Goal: Information Seeking & Learning: Learn about a topic

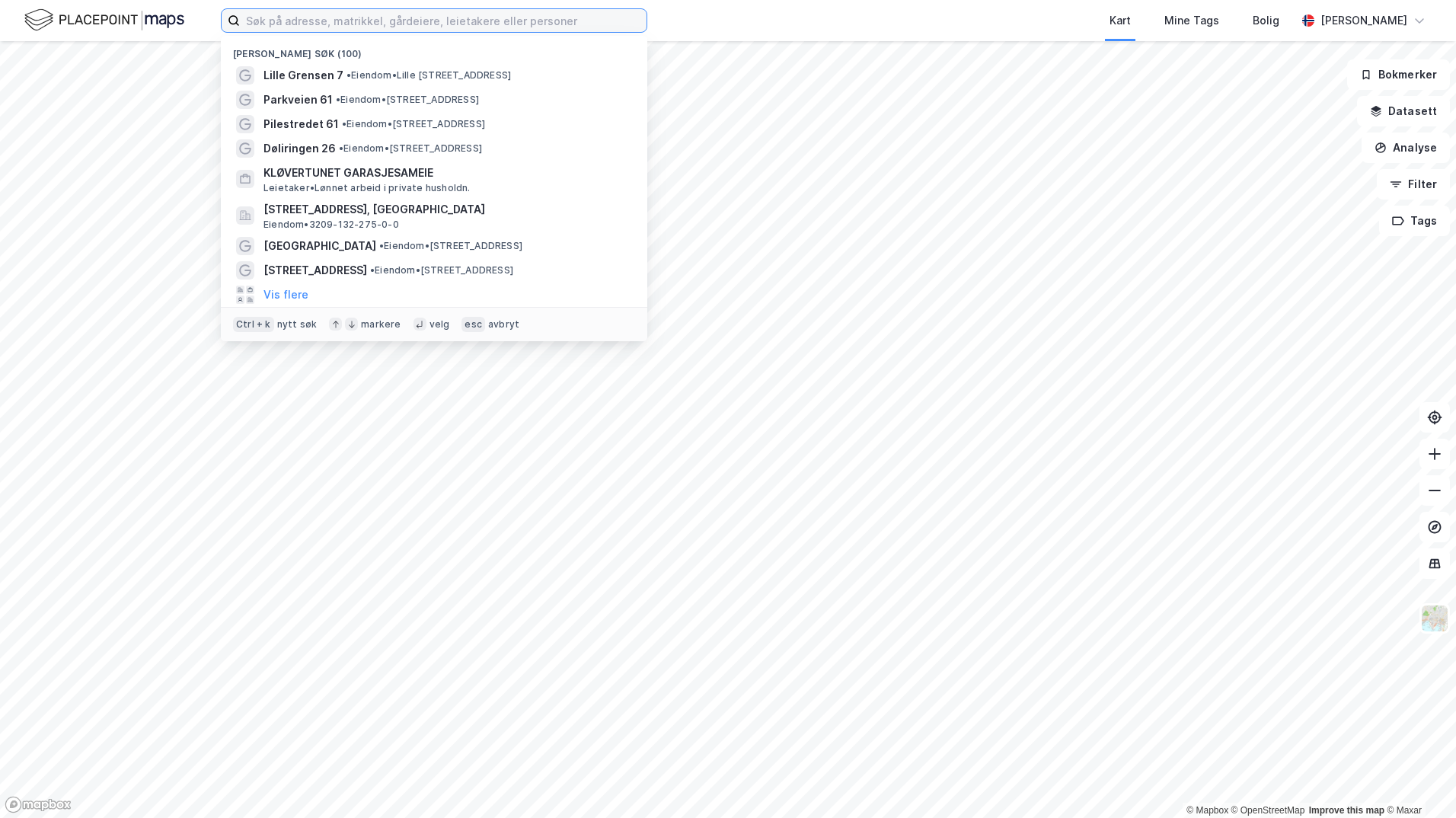
click at [337, 21] on input at bounding box center [443, 20] width 406 height 23
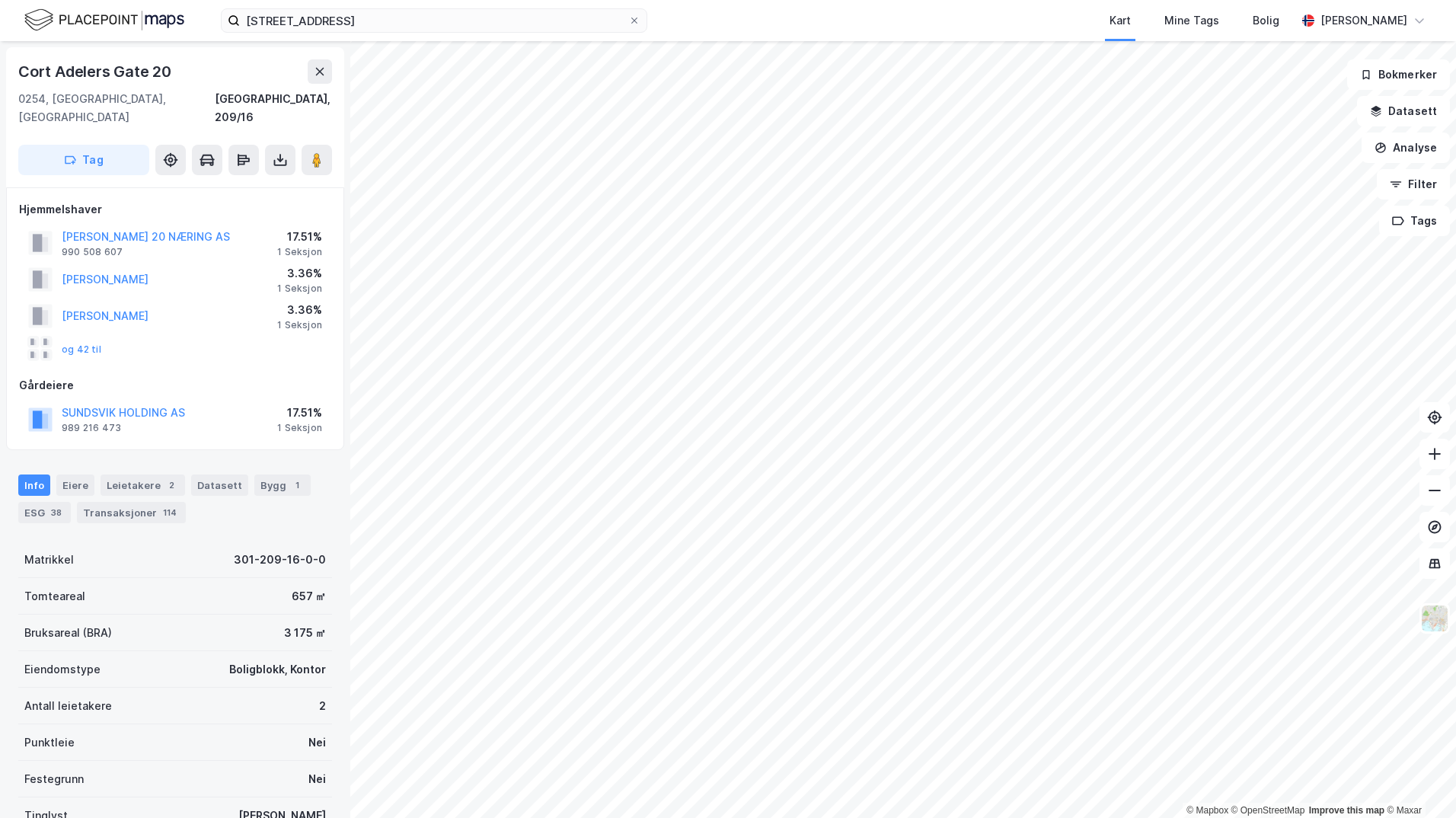
scroll to position [1, 0]
click at [391, 24] on input "[STREET_ADDRESS]" at bounding box center [433, 20] width 388 height 23
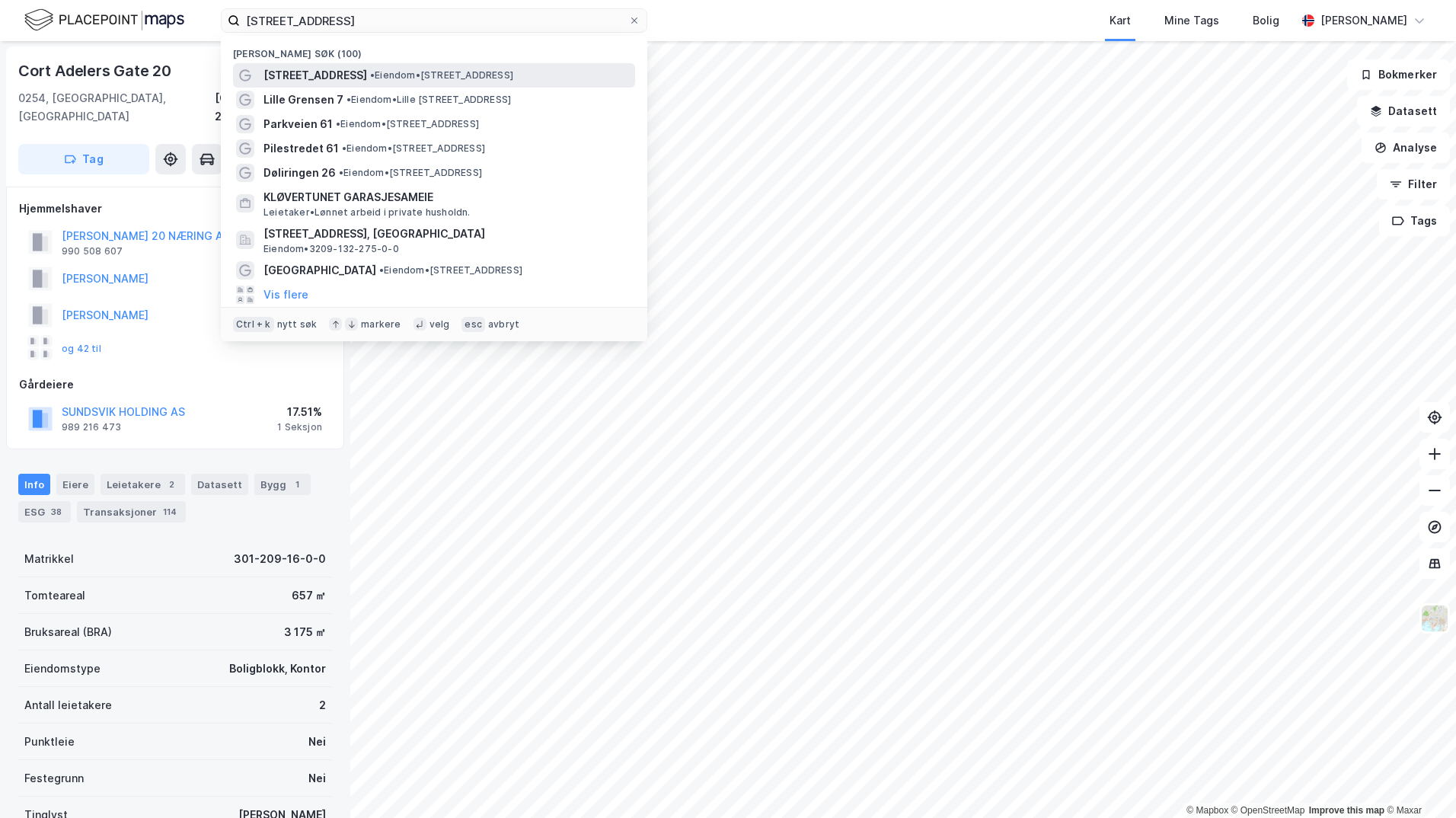
click at [390, 74] on span "• Eiendom • [STREET_ADDRESS]" at bounding box center [442, 75] width 143 height 12
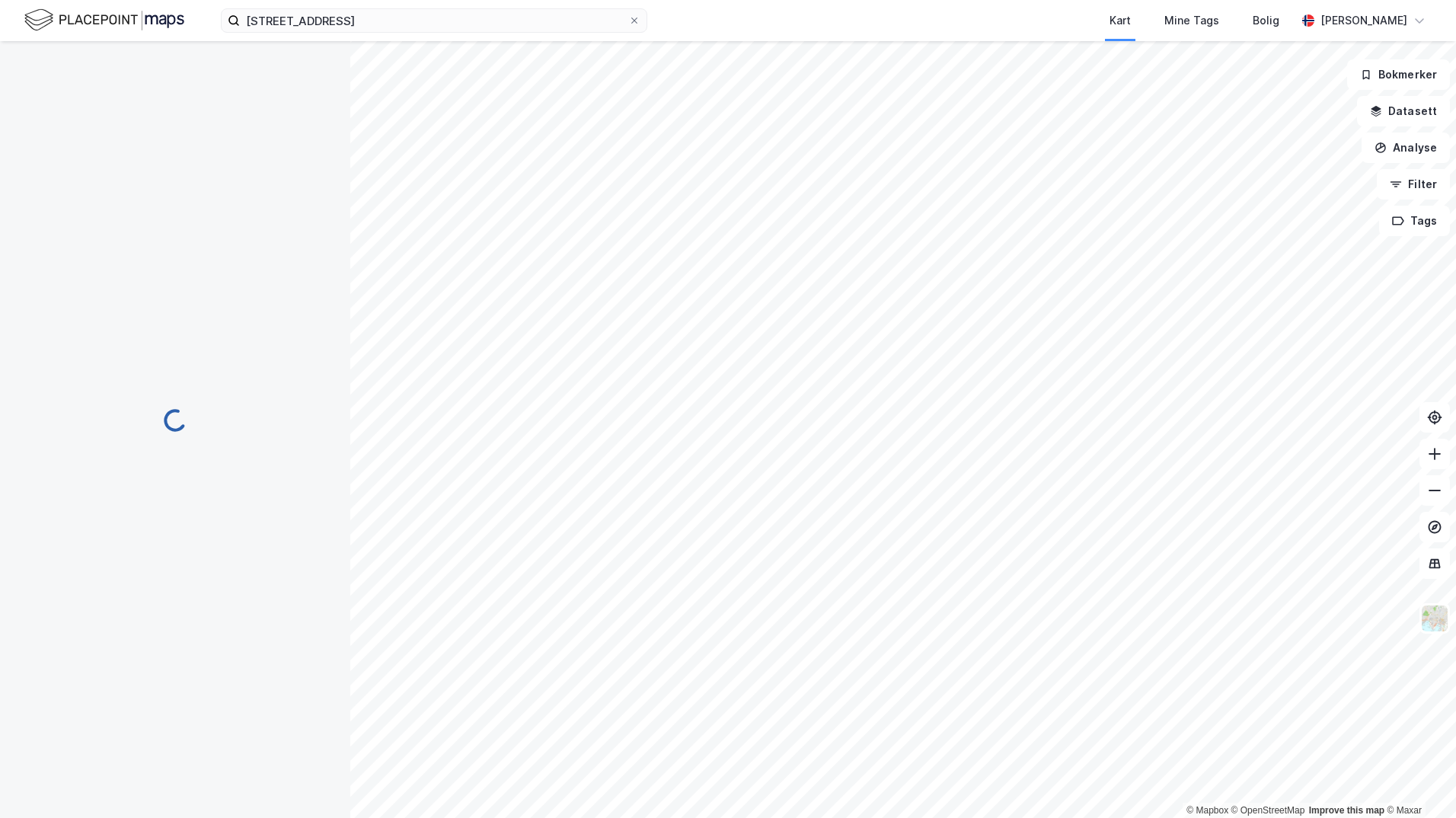
scroll to position [1, 0]
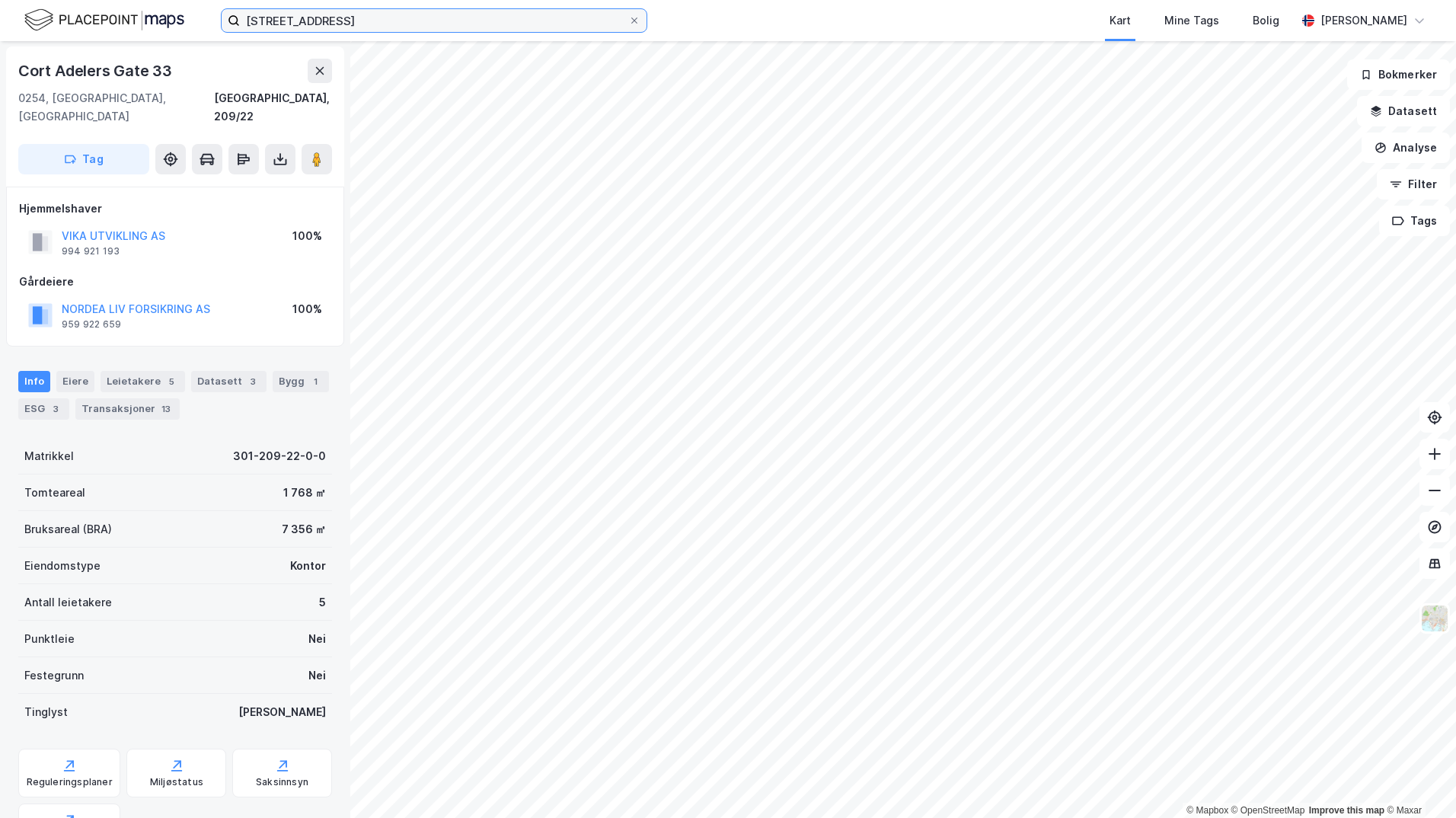
click at [376, 12] on input "[STREET_ADDRESS]" at bounding box center [433, 20] width 388 height 23
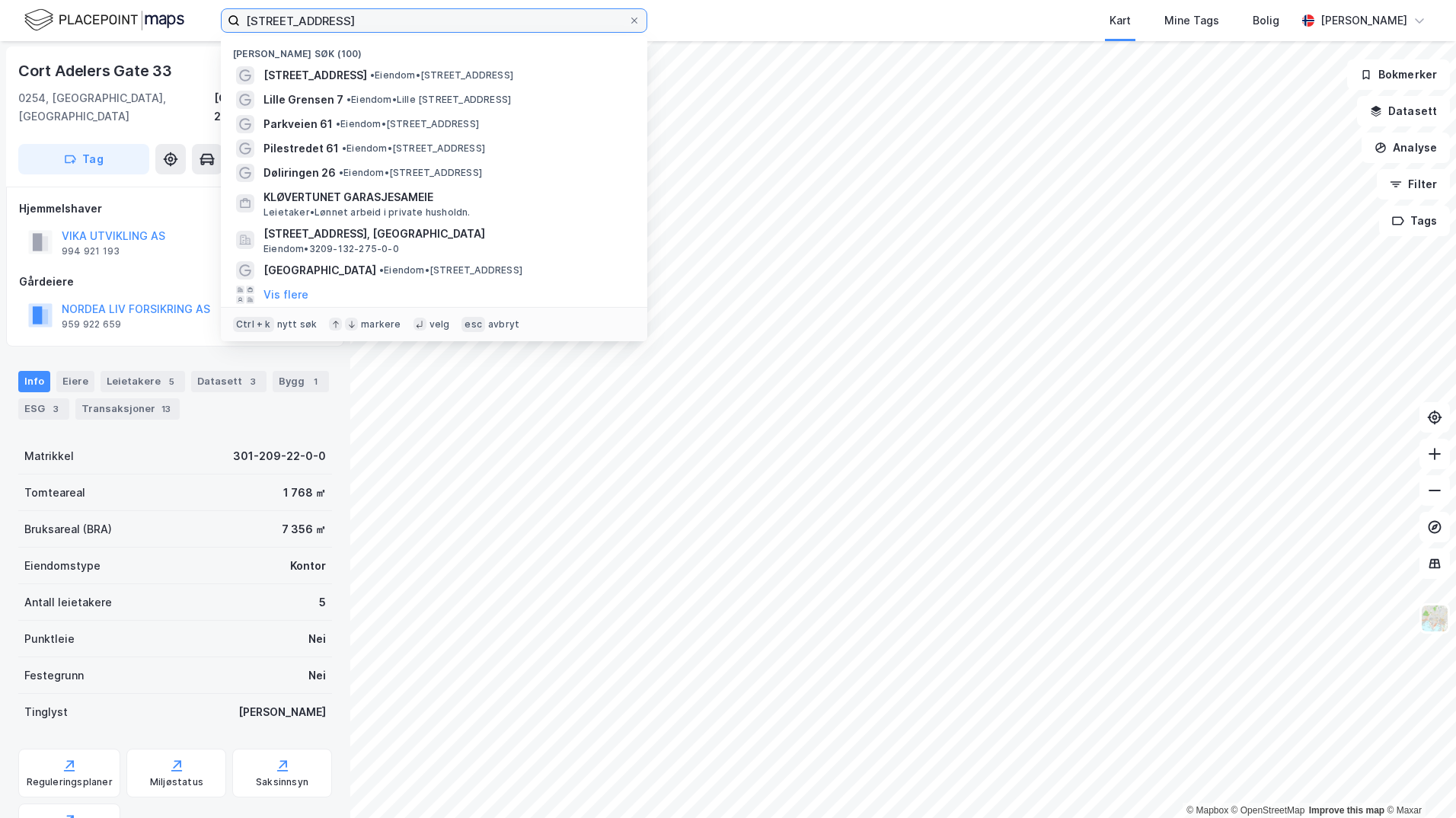
click at [376, 12] on input "[STREET_ADDRESS]" at bounding box center [433, 20] width 388 height 23
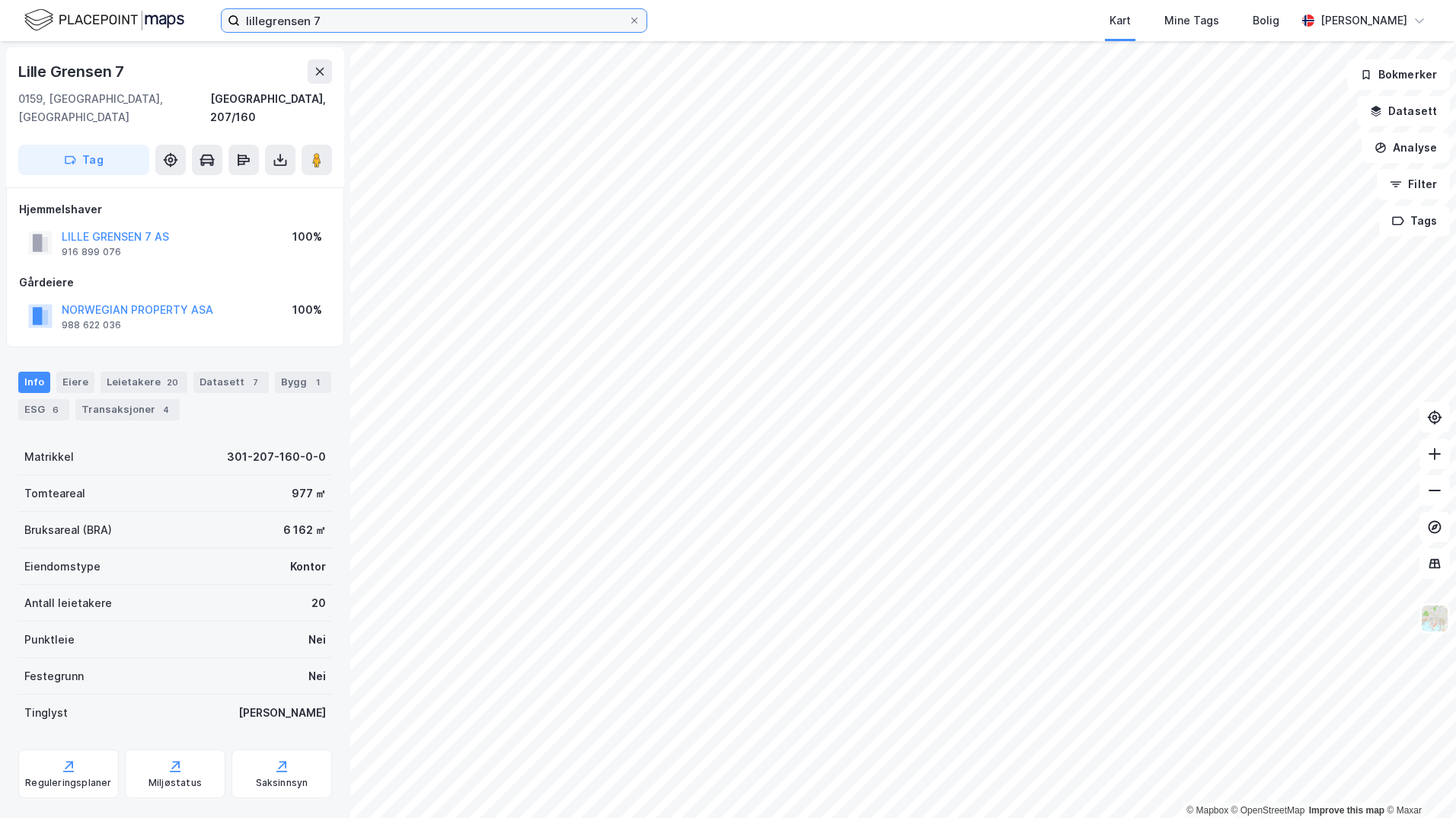
scroll to position [1, 0]
click at [341, 21] on input "lillegrensen 7" at bounding box center [433, 20] width 388 height 23
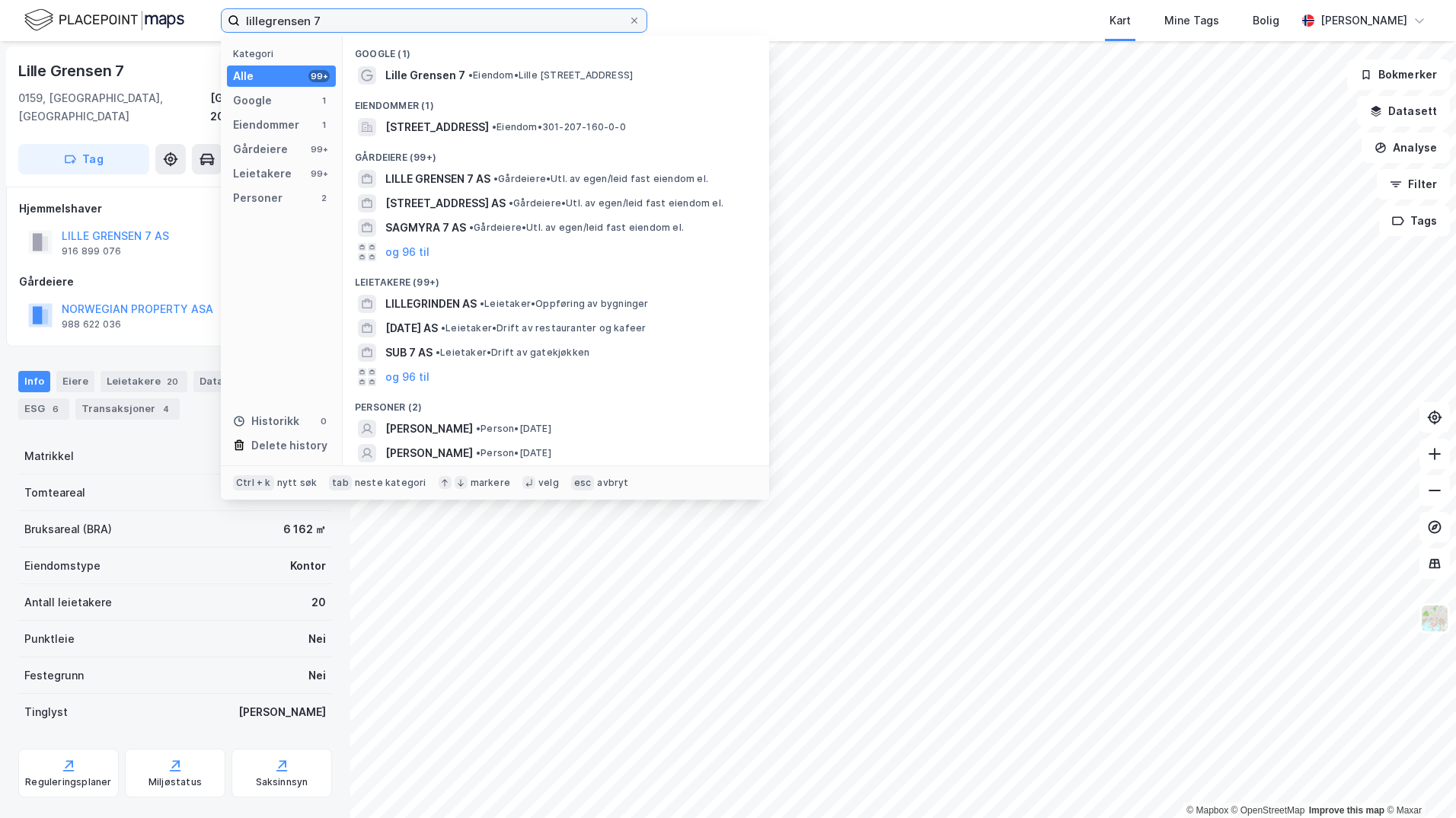
click at [341, 21] on input "lillegrensen 7" at bounding box center [433, 20] width 388 height 23
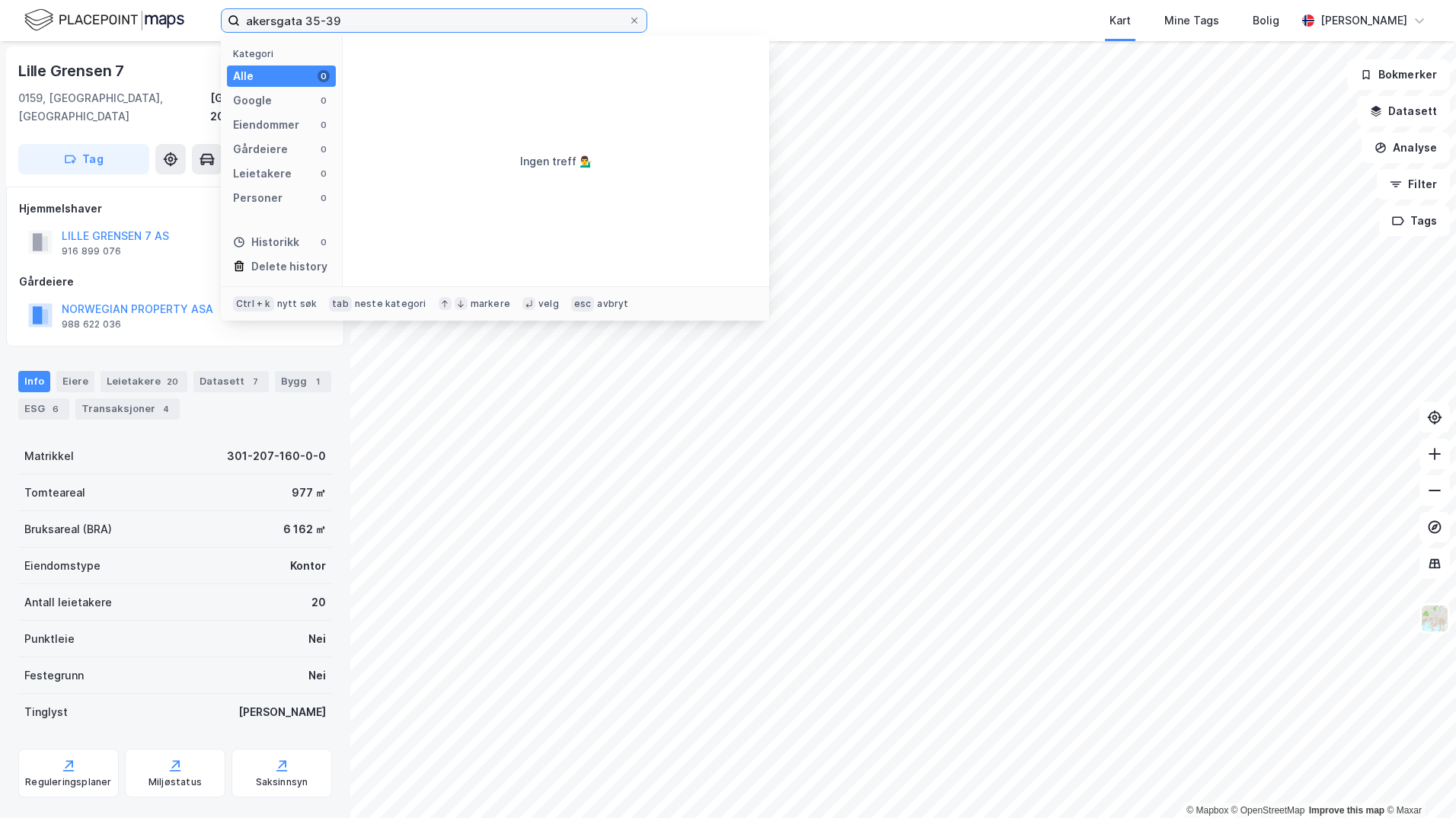
click at [353, 16] on input "akersgata 35-39" at bounding box center [433, 20] width 388 height 23
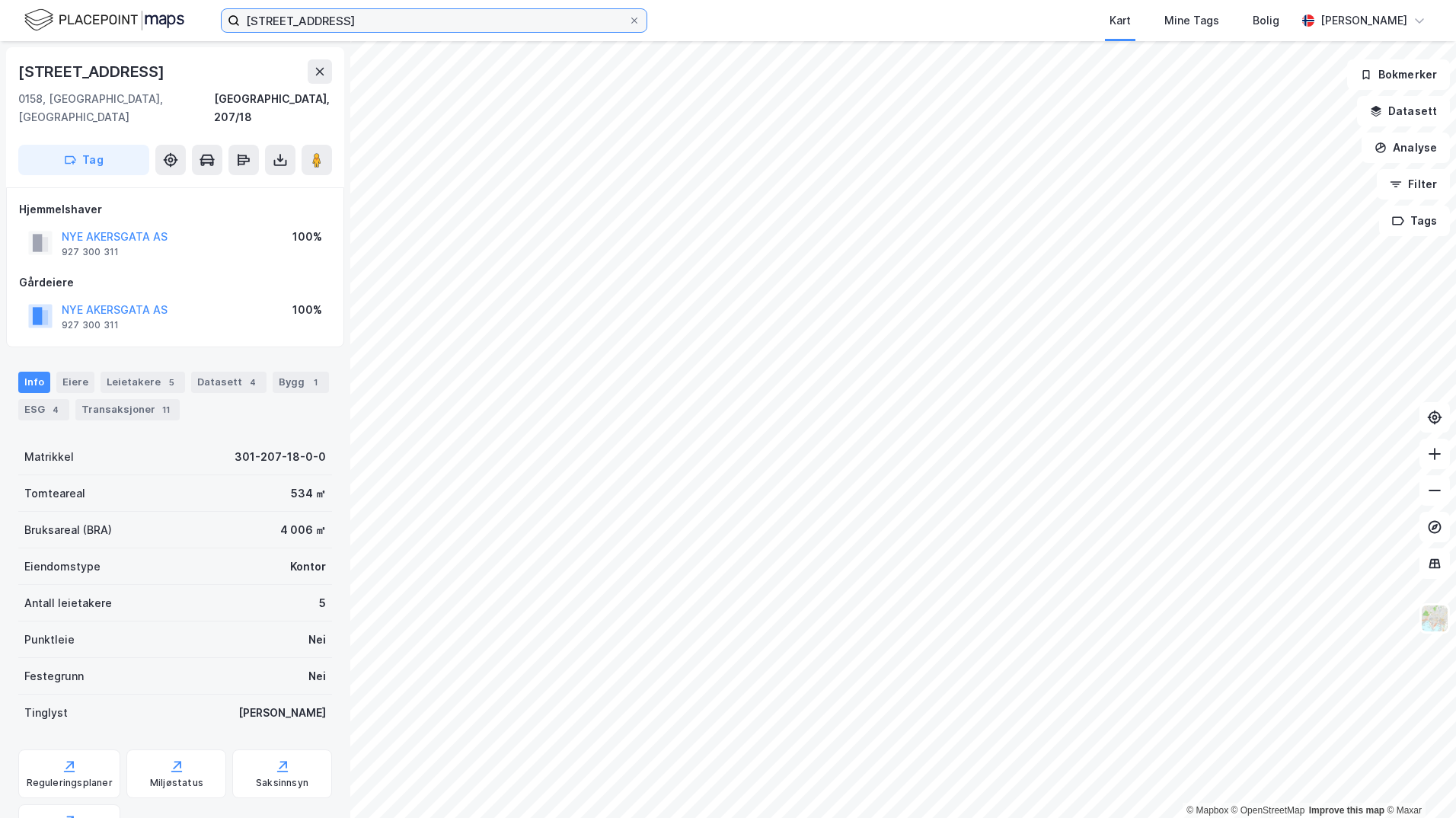
scroll to position [1, 0]
click at [353, 16] on input "[STREET_ADDRESS]" at bounding box center [433, 20] width 388 height 23
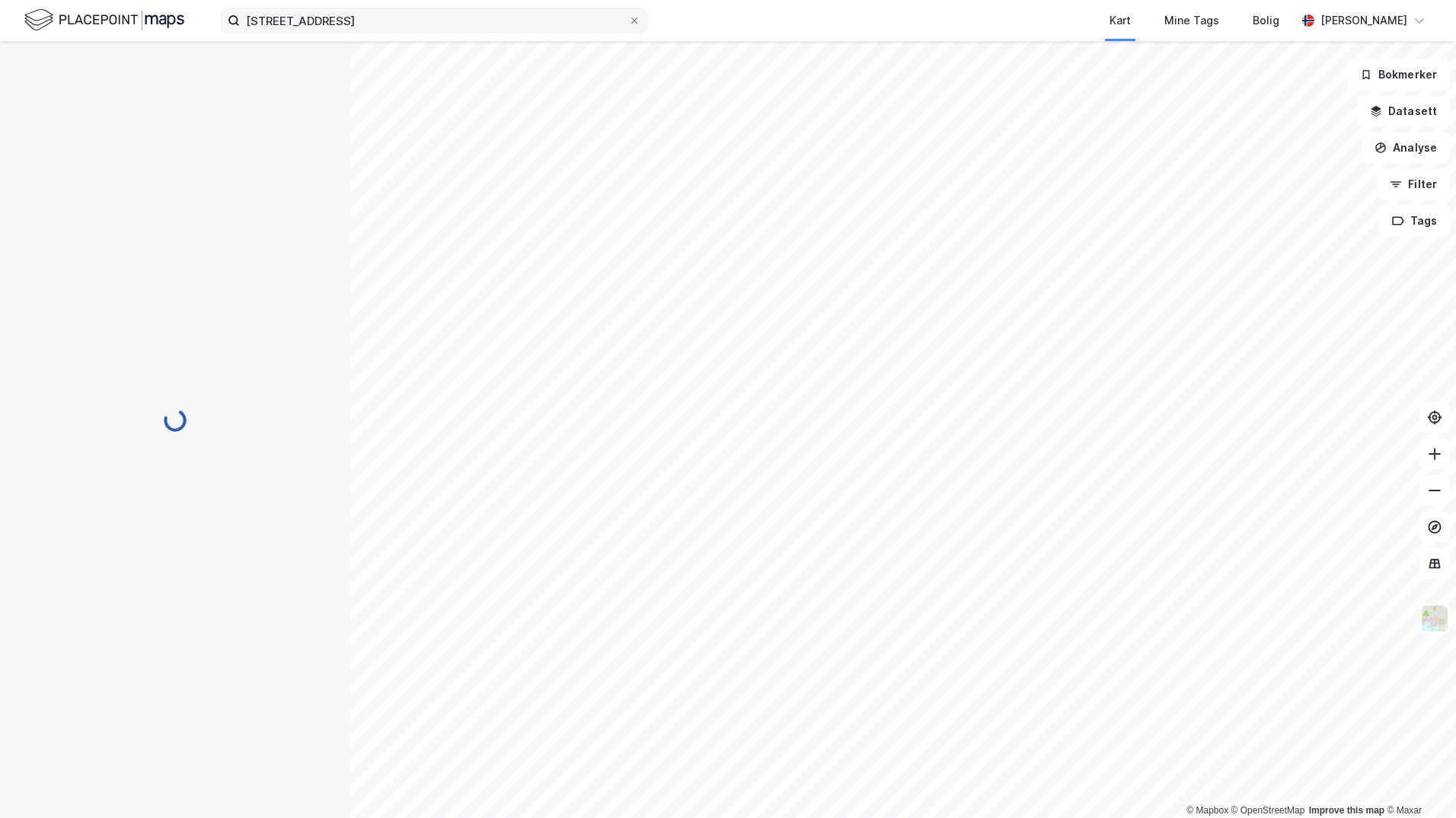
scroll to position [1, 0]
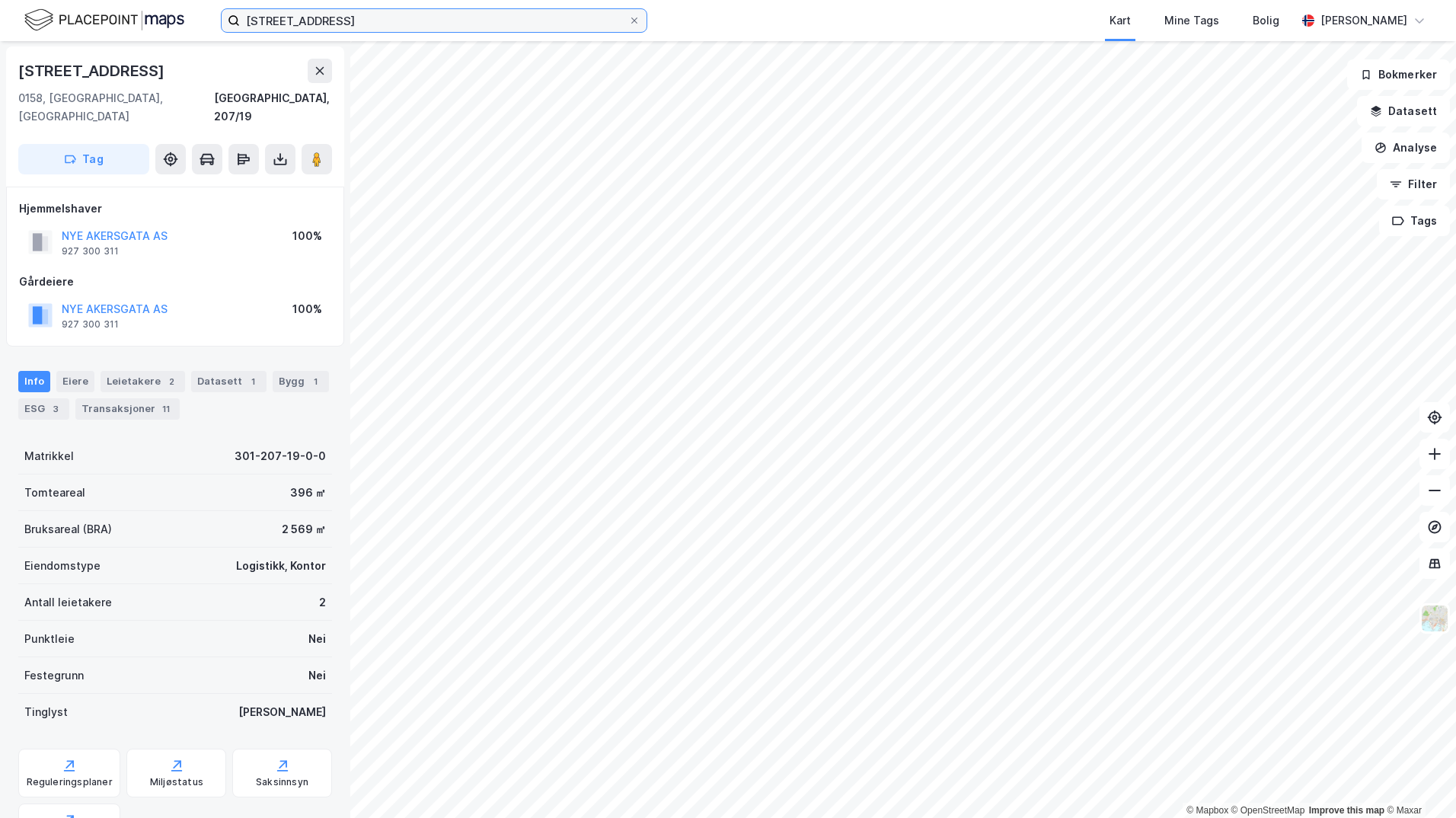
drag, startPoint x: 352, startPoint y: 26, endPoint x: 137, endPoint y: 28, distance: 215.0
click at [146, 28] on div "[STREET_ADDRESS] Kart Mine Tags Bolig [PERSON_NAME]" at bounding box center [728, 20] width 1456 height 41
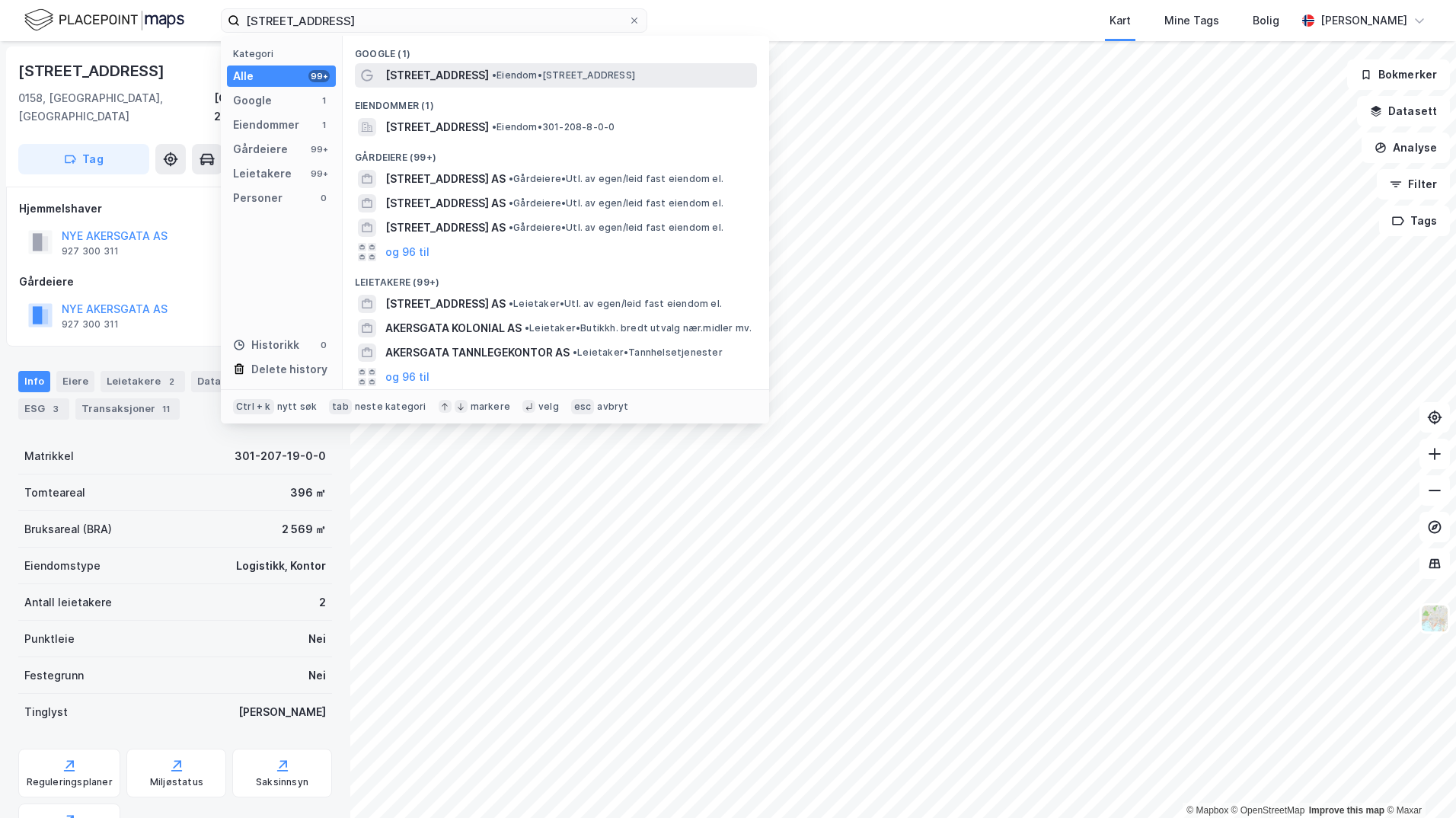
click at [528, 75] on span "• Eiendom • [STREET_ADDRESS]" at bounding box center [564, 75] width 143 height 12
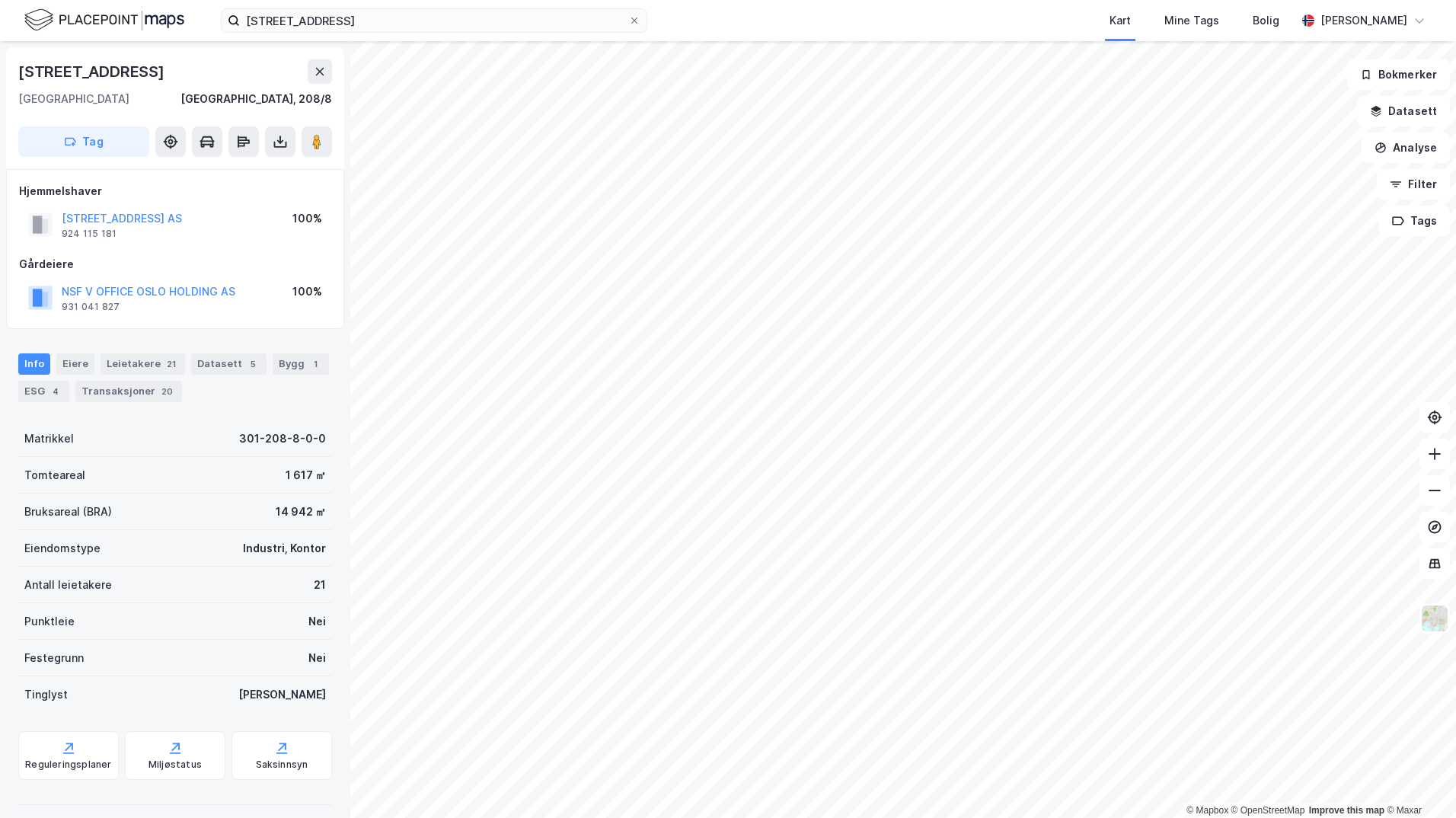
scroll to position [1, 0]
drag, startPoint x: 339, startPoint y: 27, endPoint x: 370, endPoint y: 25, distance: 31.1
click at [339, 27] on input "[STREET_ADDRESS]" at bounding box center [433, 20] width 388 height 23
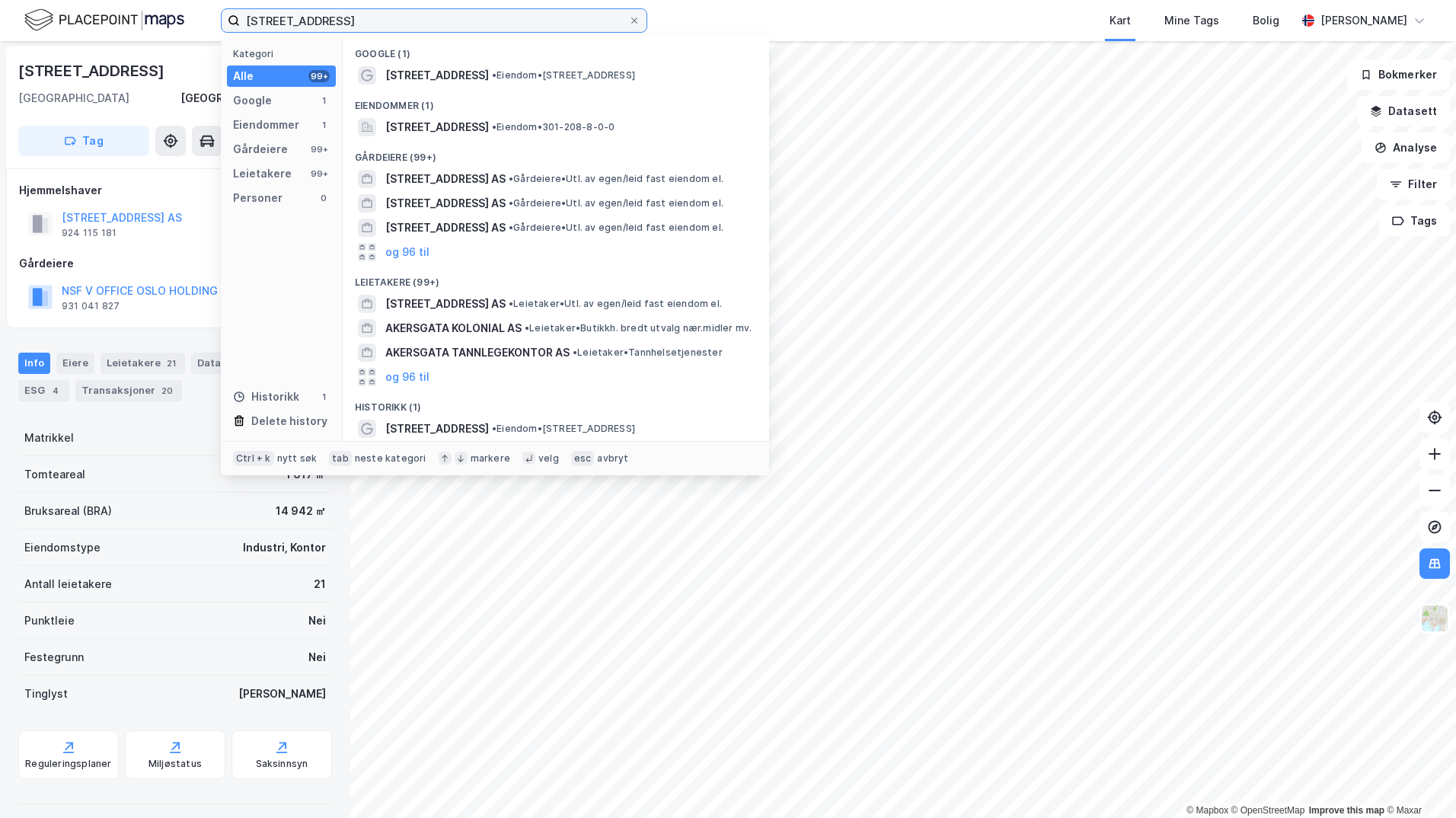
drag, startPoint x: 376, startPoint y: 25, endPoint x: 125, endPoint y: 14, distance: 251.2
click at [124, 14] on div "[STREET_ADDRESS] Kategori Alle 99+ Google 1 Eiendommer 1 Gårdeiere 99+ Leietake…" at bounding box center [728, 20] width 1456 height 41
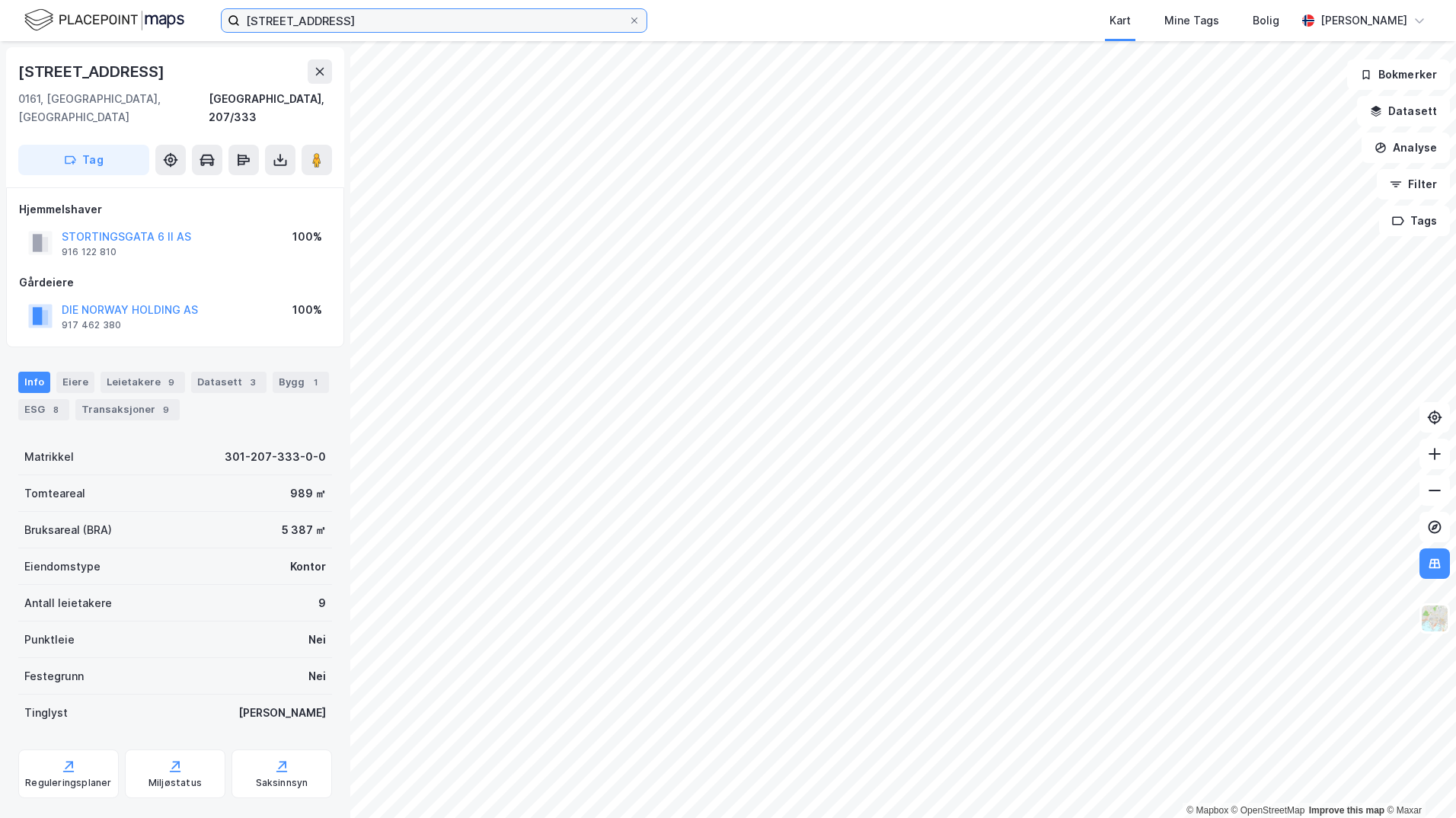
scroll to position [1, 0]
click at [354, 19] on input "[STREET_ADDRESS]" at bounding box center [433, 20] width 388 height 23
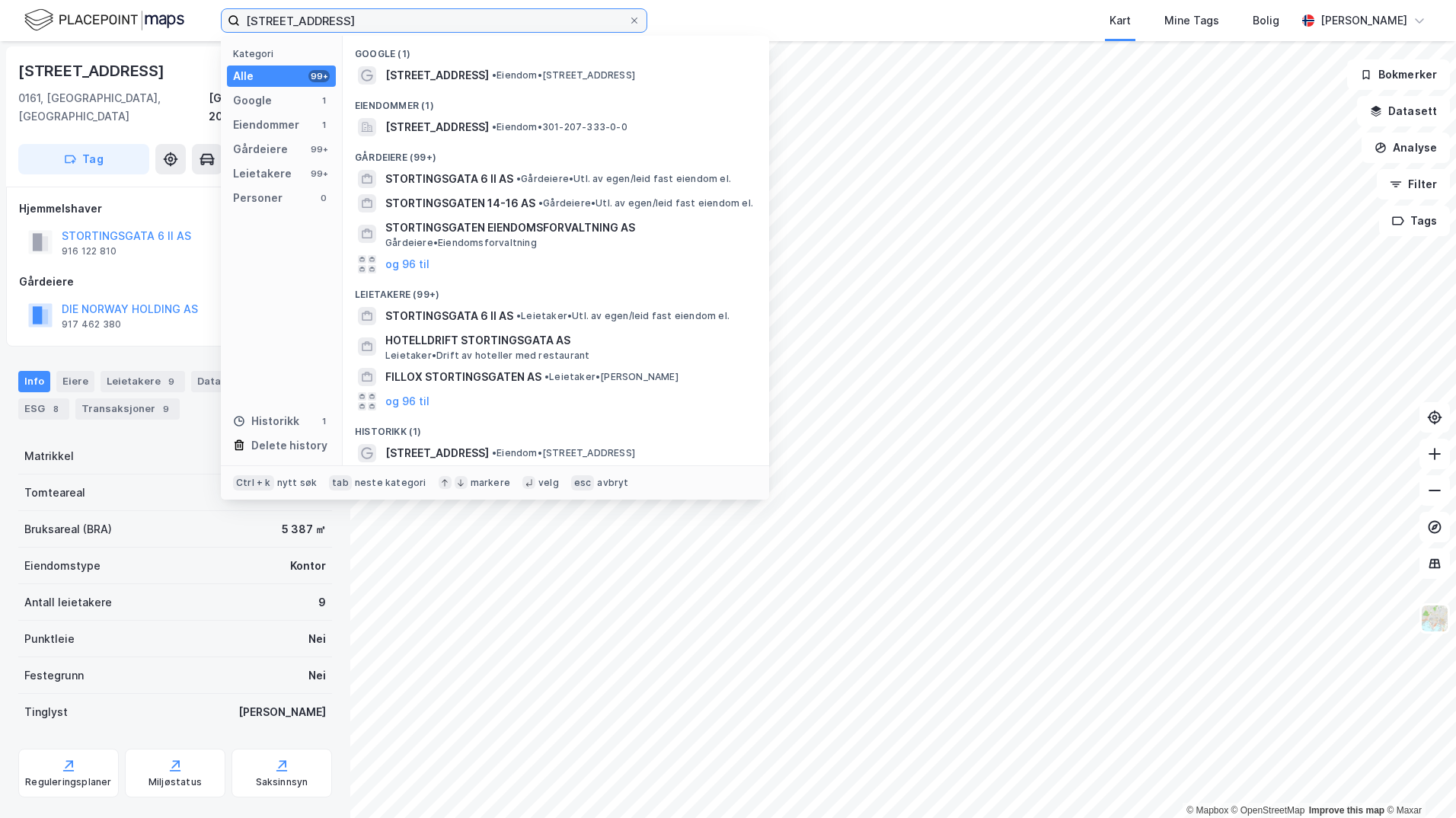
drag, startPoint x: 353, startPoint y: 22, endPoint x: 194, endPoint y: 13, distance: 159.3
click at [205, 14] on div "[STREET_ADDRESS] Kategori Alle 99+ Google 1 Eiendommer 1 Gårdeiere 99+ Leietake…" at bounding box center [728, 20] width 1456 height 41
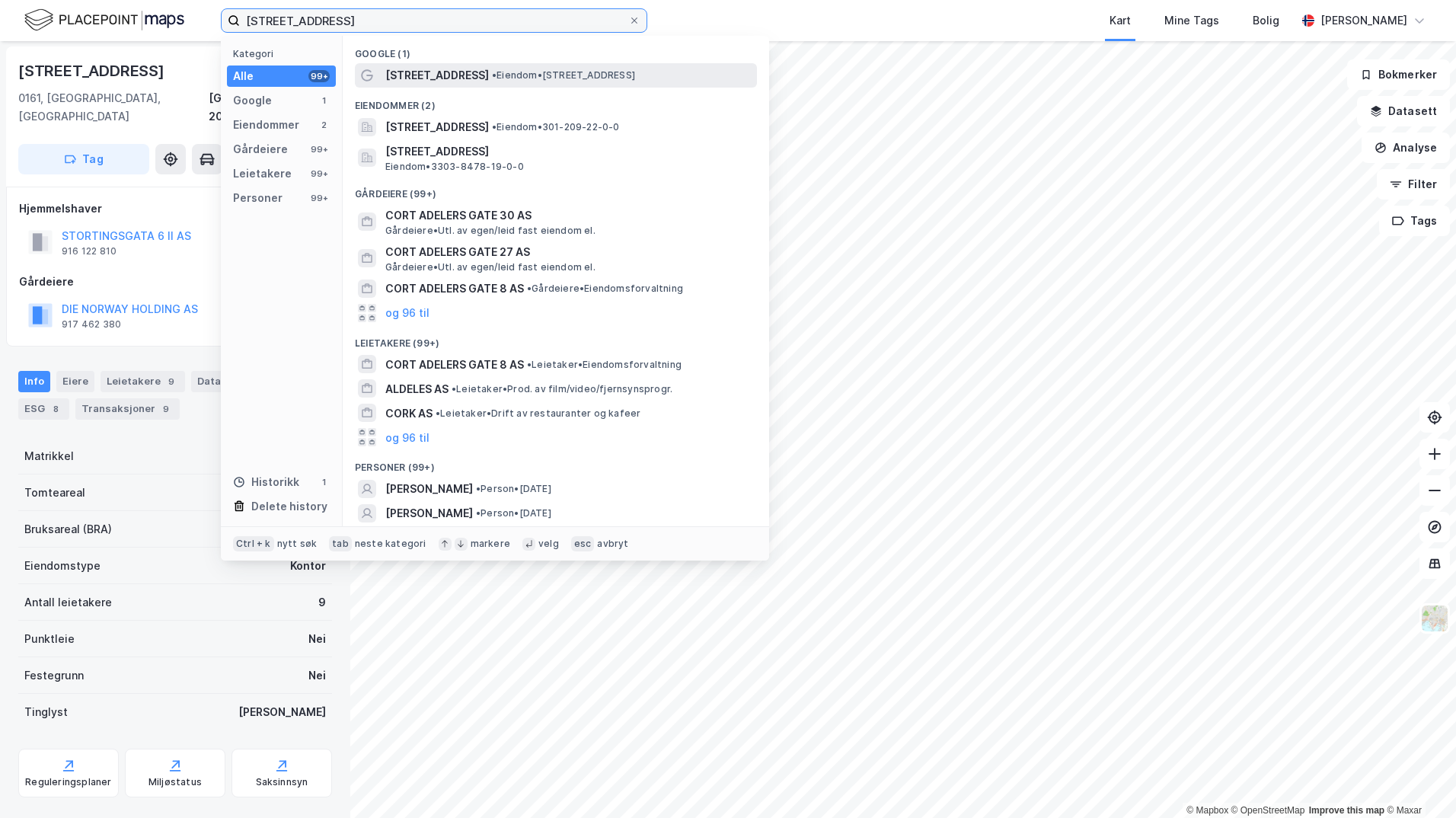
type input "[STREET_ADDRESS]"
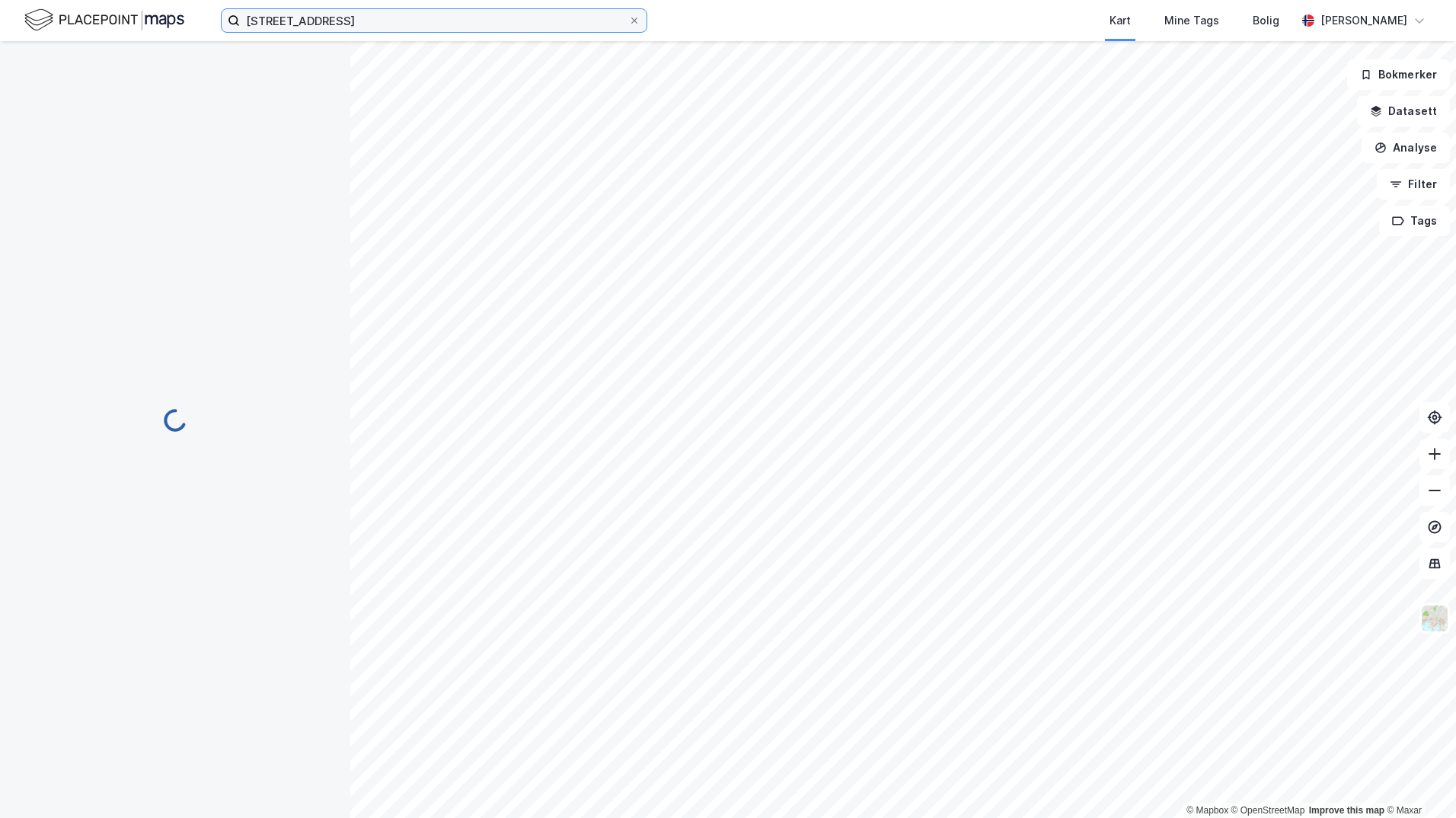
scroll to position [1, 0]
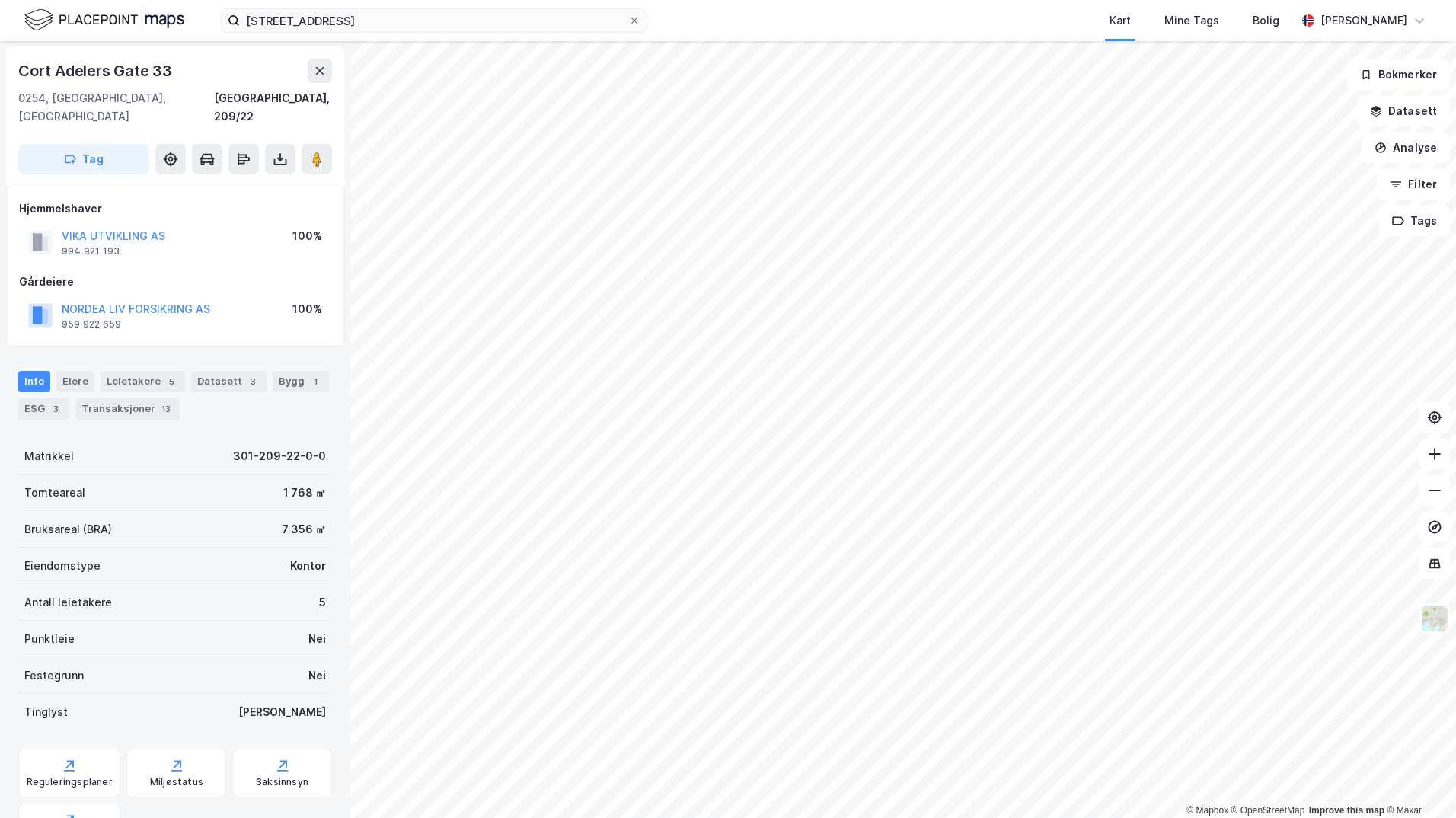
drag, startPoint x: 141, startPoint y: 75, endPoint x: 157, endPoint y: 75, distance: 16.0
click at [141, 75] on div "Cort Adelers Gate 33" at bounding box center [96, 71] width 157 height 24
drag, startPoint x: 174, startPoint y: 74, endPoint x: 19, endPoint y: 80, distance: 155.1
click at [19, 80] on div "Cort Adelers Gate 33" at bounding box center [96, 71] width 157 height 24
click at [23, 75] on div "Cort Adelers Gate 33" at bounding box center [96, 71] width 157 height 24
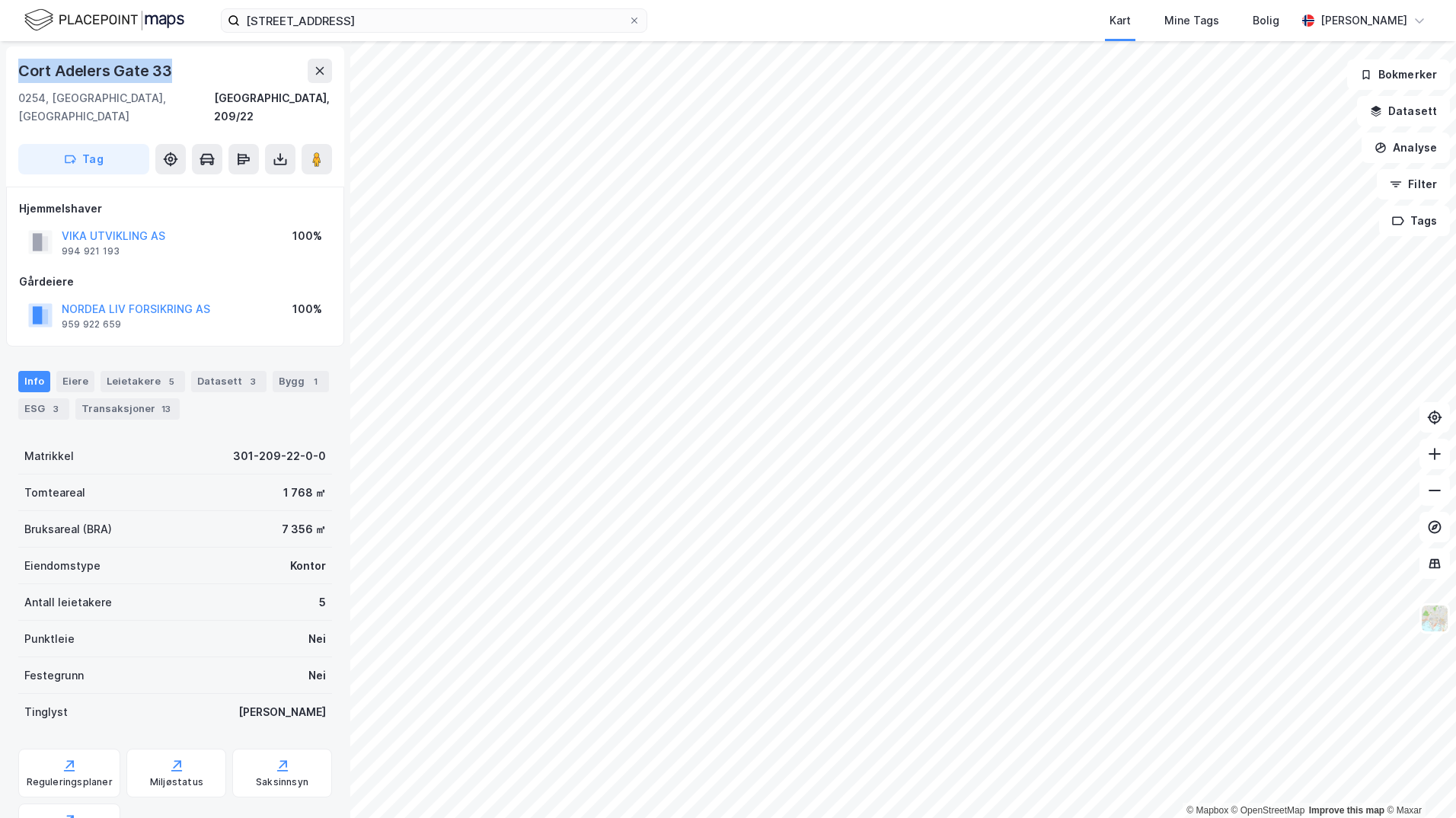
drag, startPoint x: 24, startPoint y: 73, endPoint x: 172, endPoint y: 70, distance: 148.0
click at [172, 70] on div "Cort Adelers Gate 33" at bounding box center [96, 71] width 157 height 24
copy div "Cort Adelers Gate 33"
